Goal: Transaction & Acquisition: Purchase product/service

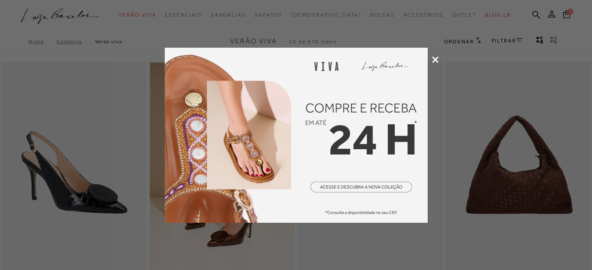
click at [436, 60] on icon at bounding box center [435, 60] width 7 height 7
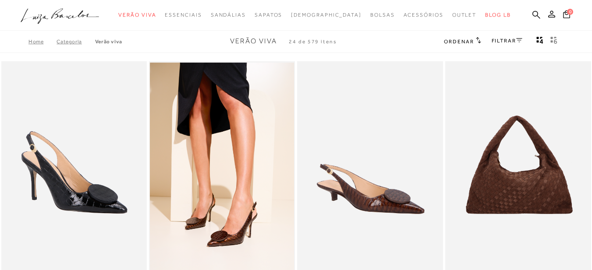
click at [66, 39] on link "Categoria" at bounding box center [76, 42] width 38 height 6
click at [69, 43] on link "Categoria" at bounding box center [76, 42] width 38 height 6
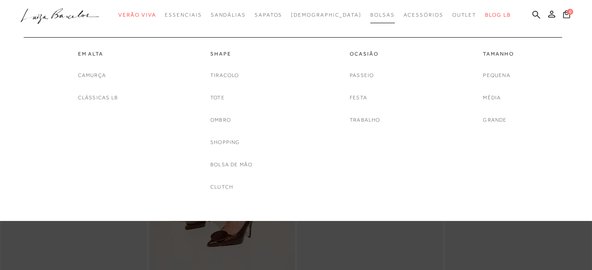
click at [370, 13] on span "Bolsas" at bounding box center [382, 15] width 25 height 6
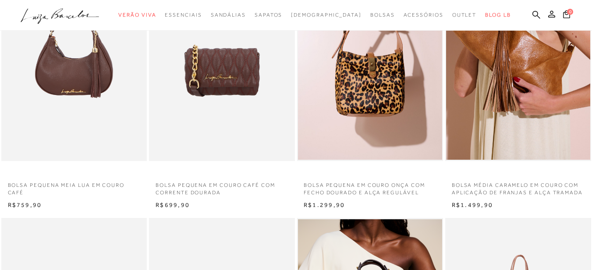
scroll to position [350, 0]
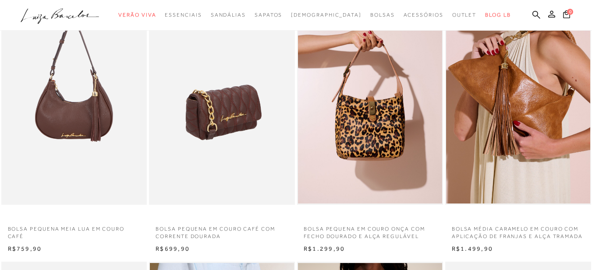
click at [216, 122] on img at bounding box center [222, 95] width 145 height 219
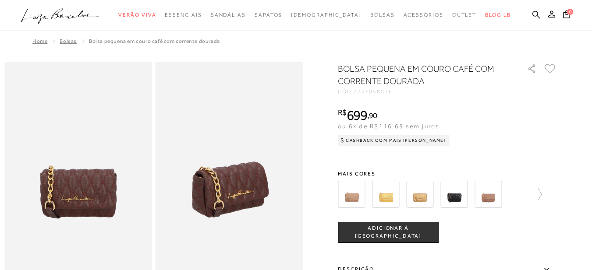
click at [461, 201] on img at bounding box center [453, 194] width 27 height 27
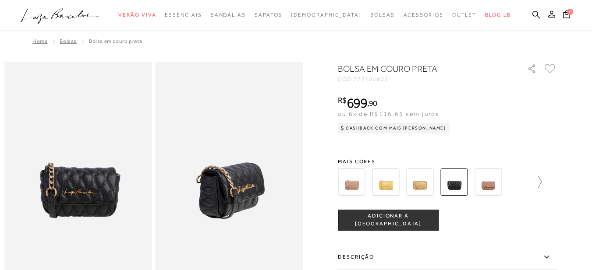
click at [535, 177] on icon at bounding box center [535, 182] width 12 height 12
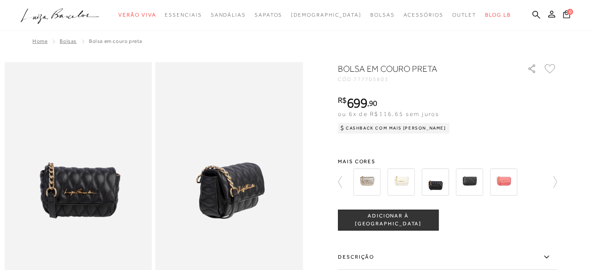
click at [440, 184] on img at bounding box center [434, 182] width 27 height 27
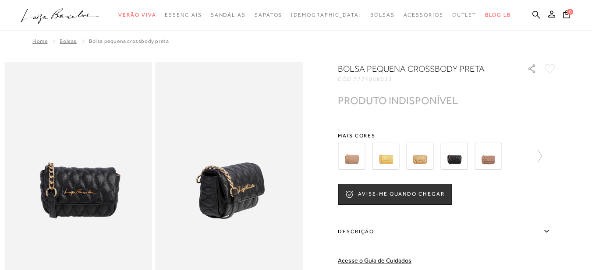
click at [455, 160] on img at bounding box center [453, 156] width 27 height 27
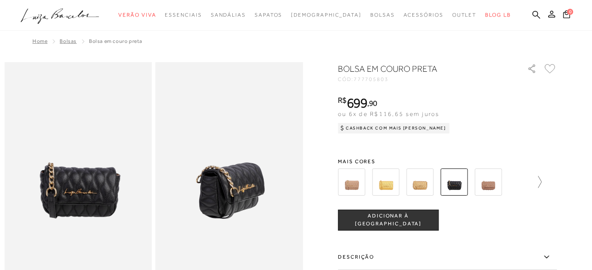
click at [536, 183] on icon at bounding box center [535, 182] width 12 height 12
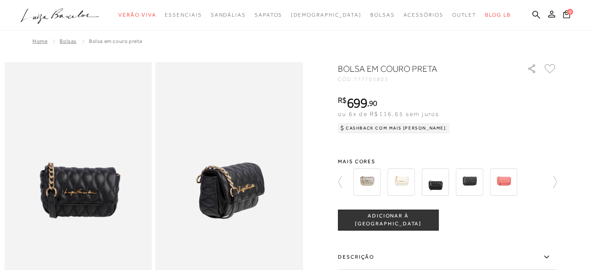
click at [440, 180] on img at bounding box center [434, 182] width 27 height 27
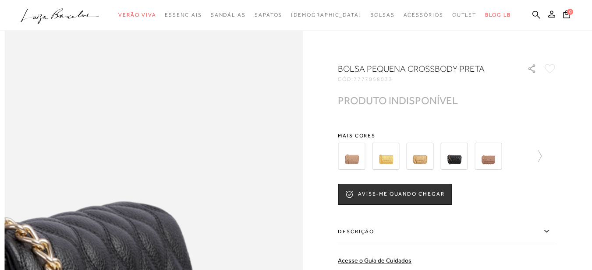
scroll to position [307, 0]
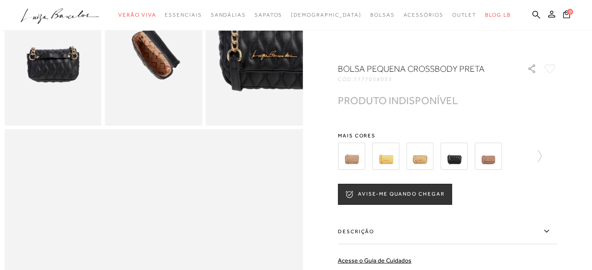
click at [488, 158] on img at bounding box center [487, 156] width 27 height 27
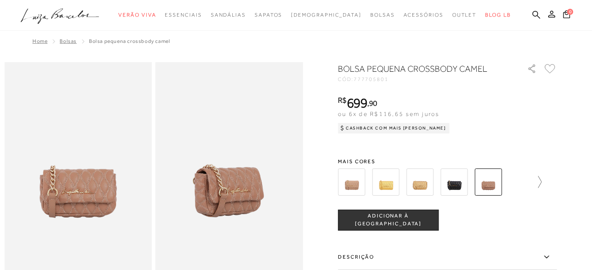
click at [541, 184] on icon at bounding box center [535, 182] width 12 height 12
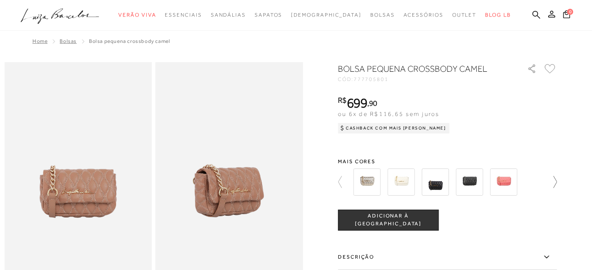
click at [555, 182] on icon at bounding box center [550, 182] width 12 height 12
click at [478, 188] on img at bounding box center [469, 182] width 27 height 27
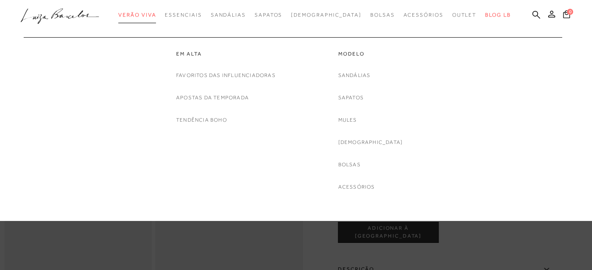
click at [151, 17] on span "Verão Viva" at bounding box center [137, 15] width 38 height 6
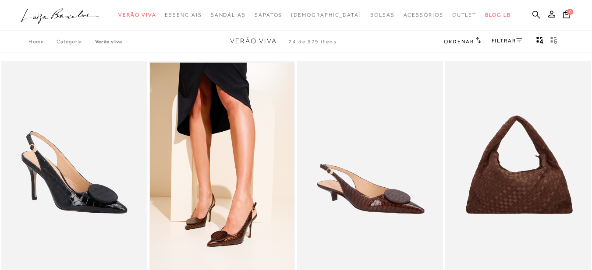
click at [69, 14] on icon ".a{fill-rule:evenodd;}" at bounding box center [60, 16] width 79 height 18
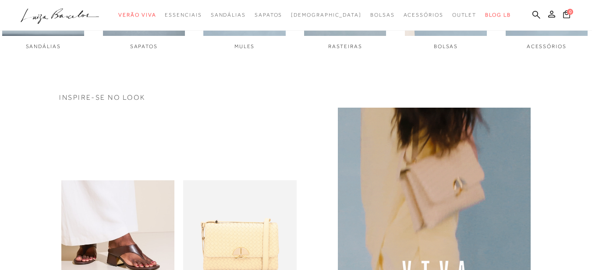
scroll to position [282, 0]
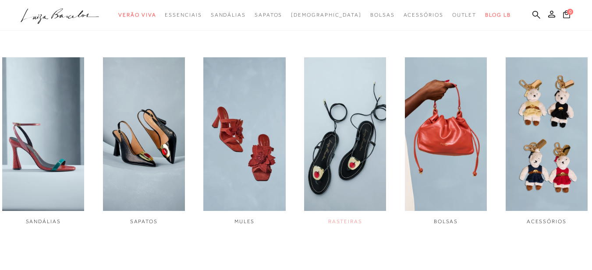
click at [335, 148] on img "4 / 6" at bounding box center [345, 134] width 82 height 154
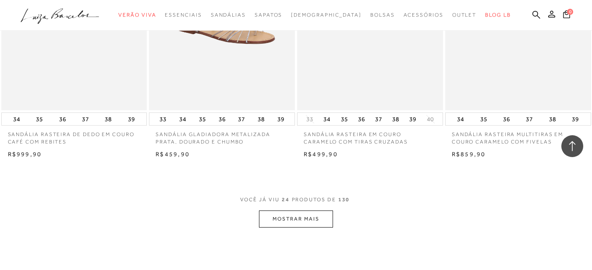
scroll to position [1621, 0]
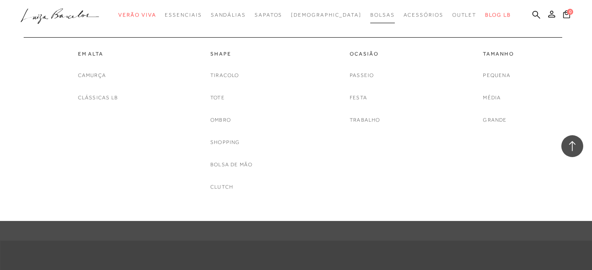
click at [370, 16] on span "Bolsas" at bounding box center [382, 15] width 25 height 6
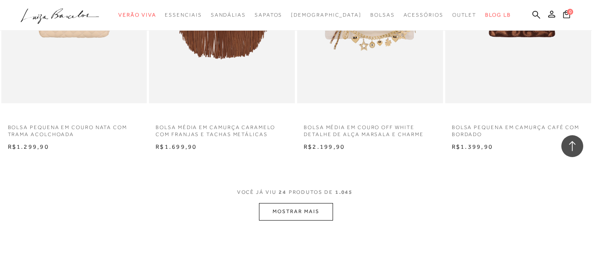
scroll to position [1664, 0]
